Goal: Task Accomplishment & Management: Use online tool/utility

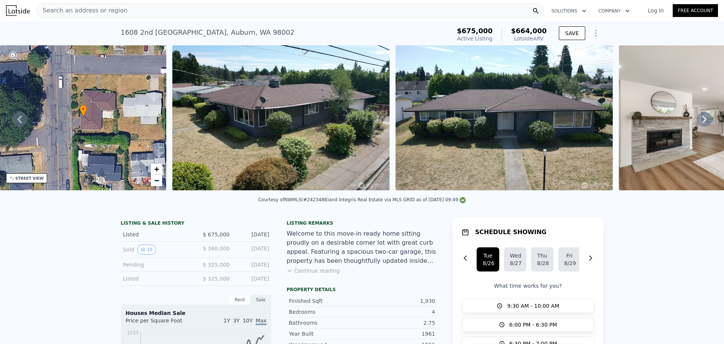
click at [133, 14] on div "Search an address or region" at bounding box center [290, 10] width 508 height 15
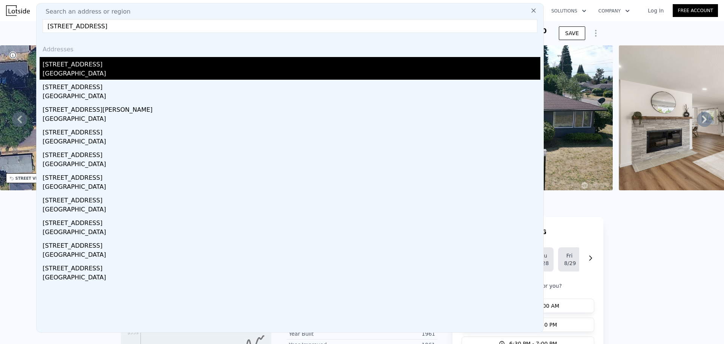
type input "[STREET_ADDRESS]"
click at [104, 68] on div "[STREET_ADDRESS]" at bounding box center [292, 63] width 498 height 12
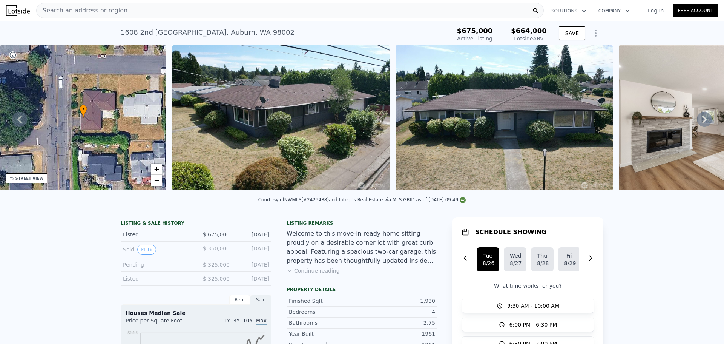
type input "2"
type input "4"
type input "1"
type input "1092"
type input "1971"
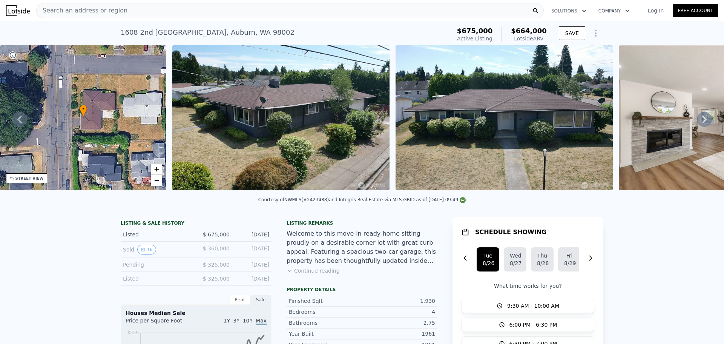
type input "2178"
type input "6098"
type input "$ 497,000"
type input "6"
type input "$ 0"
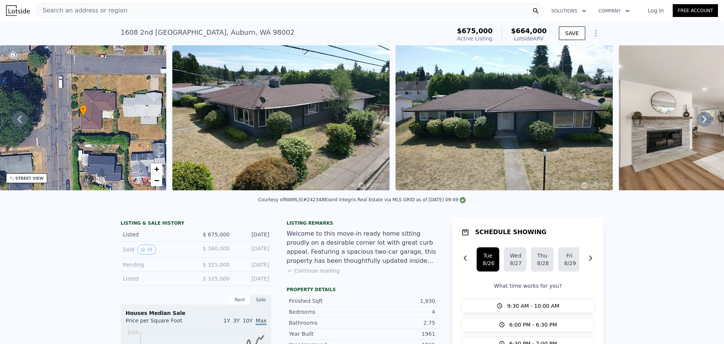
type input "$ 132,843"
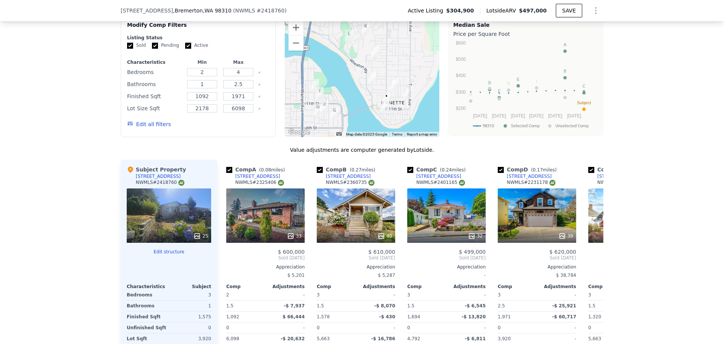
scroll to position [877, 0]
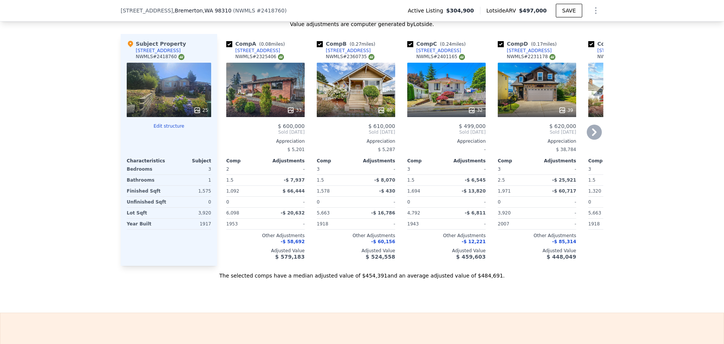
click at [263, 86] on div "33" at bounding box center [265, 90] width 78 height 54
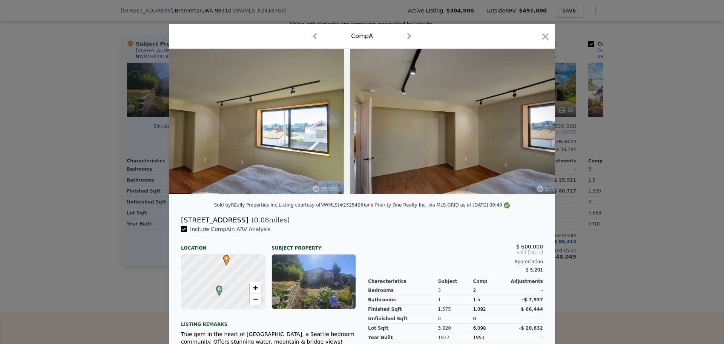
scroll to position [0, 2638]
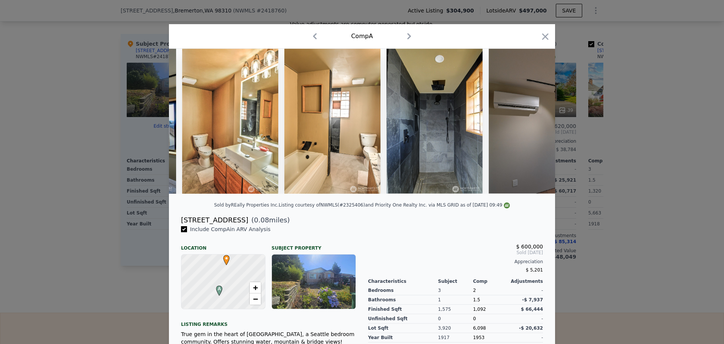
click at [538, 30] on div "Comp A" at bounding box center [362, 36] width 374 height 12
click at [544, 39] on icon "button" at bounding box center [545, 36] width 11 height 11
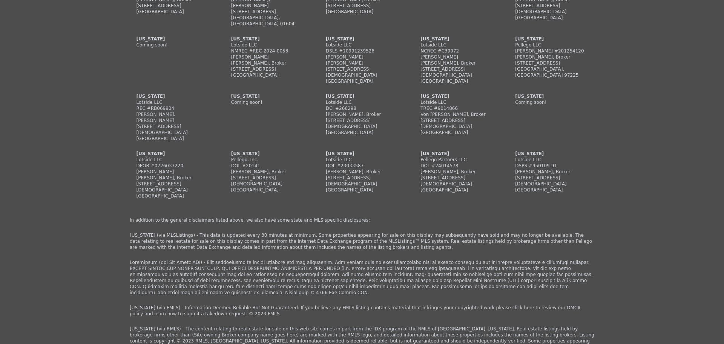
scroll to position [2264, 0]
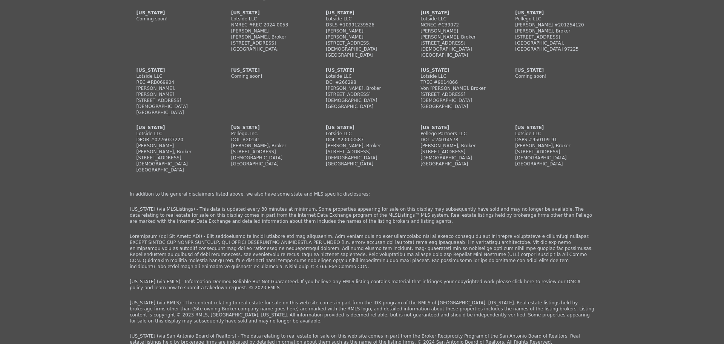
drag, startPoint x: 176, startPoint y: 225, endPoint x: 208, endPoint y: 235, distance: 33.9
